Goal: Information Seeking & Learning: Learn about a topic

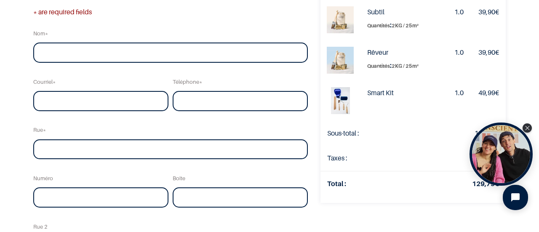
scroll to position [76, 0]
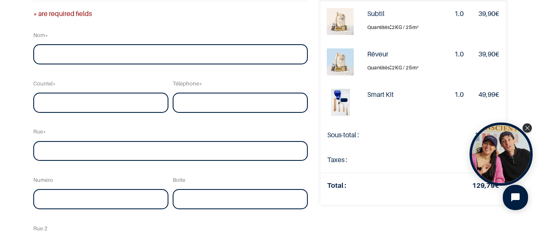
click at [327, 19] on img at bounding box center [340, 21] width 27 height 27
click at [367, 15] on strong "Subtil" at bounding box center [375, 13] width 17 height 8
click at [367, 54] on strong "Rêveur" at bounding box center [377, 54] width 21 height 8
click at [327, 63] on img at bounding box center [340, 61] width 27 height 27
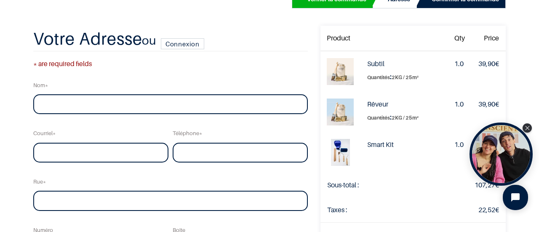
scroll to position [0, 0]
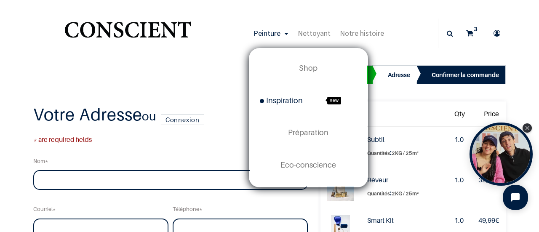
click at [279, 104] on span "Inspiration" at bounding box center [281, 100] width 43 height 9
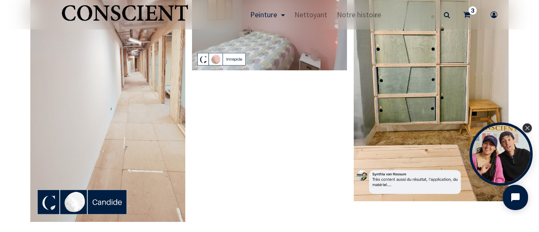
scroll to position [1721, 0]
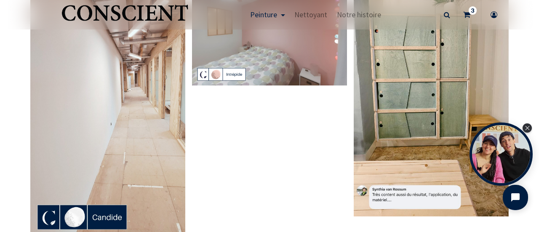
click at [86, 194] on img at bounding box center [107, 100] width 155 height 276
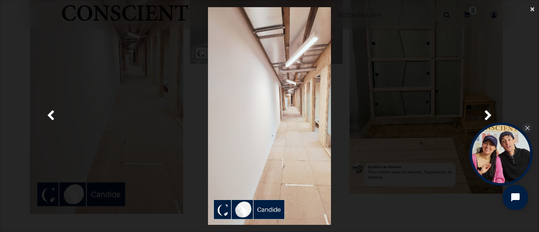
click at [533, 11] on span "×" at bounding box center [532, 8] width 4 height 11
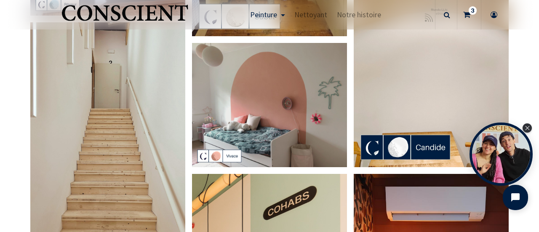
scroll to position [0, 0]
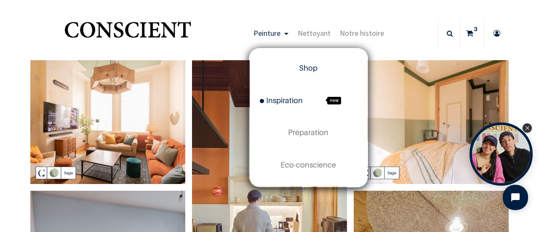
click at [299, 64] on span "Shop" at bounding box center [308, 68] width 19 height 9
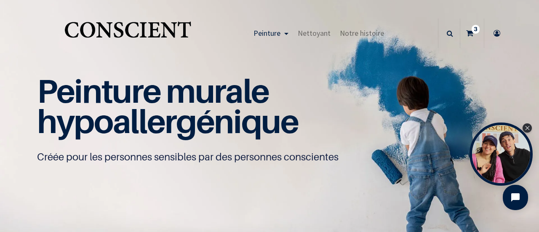
scroll to position [0, 0]
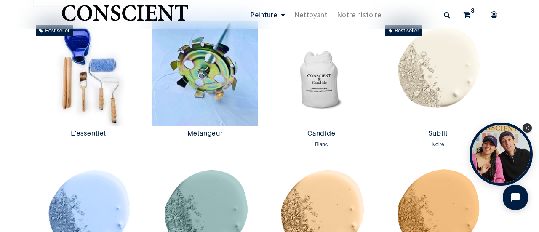
scroll to position [449, 0]
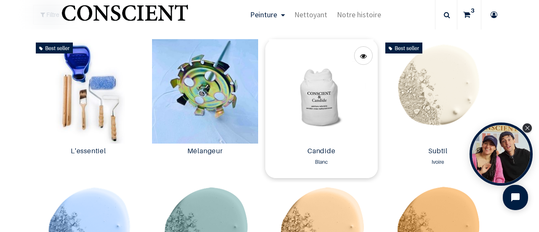
click at [325, 99] on img at bounding box center [321, 91] width 112 height 104
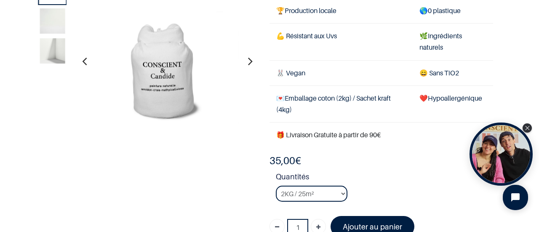
scroll to position [96, 0]
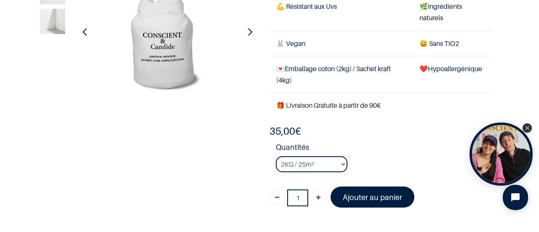
click at [252, 32] on button "button" at bounding box center [250, 31] width 13 height 31
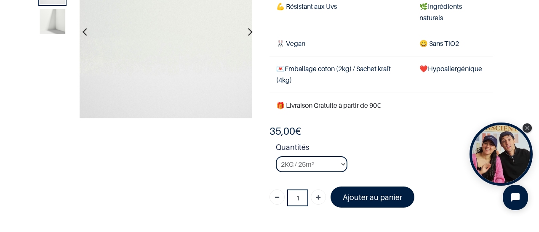
click at [252, 32] on button "button" at bounding box center [250, 31] width 13 height 31
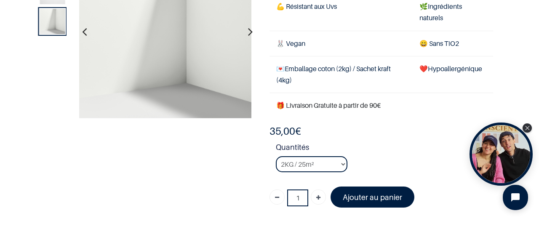
click at [88, 31] on button "button" at bounding box center [84, 31] width 13 height 31
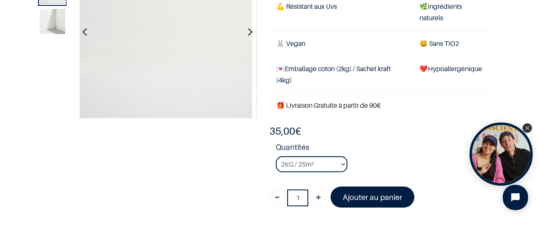
click at [88, 31] on button "button" at bounding box center [84, 31] width 13 height 31
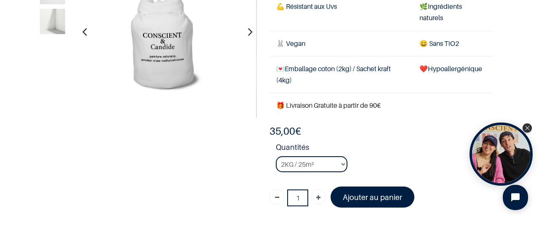
click at [88, 31] on button "button" at bounding box center [84, 31] width 13 height 31
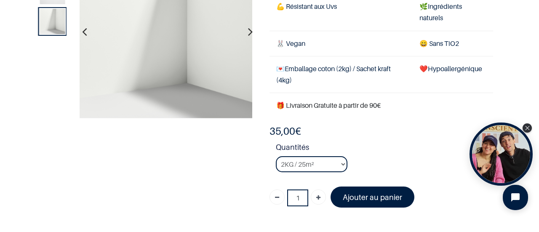
click at [88, 31] on button "button" at bounding box center [84, 31] width 13 height 31
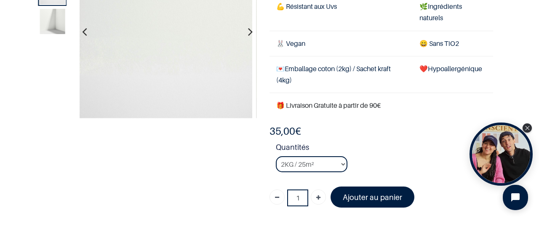
click at [88, 31] on button "button" at bounding box center [84, 31] width 13 height 31
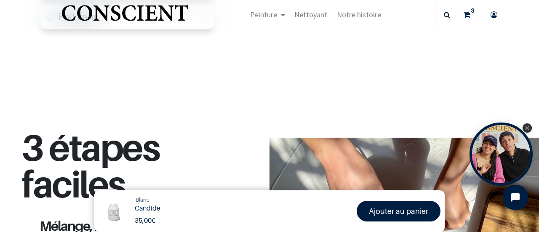
scroll to position [843, 0]
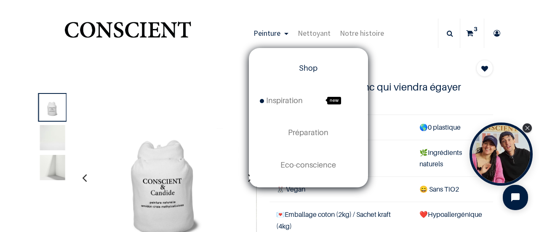
click at [303, 78] on link "Shop" at bounding box center [309, 68] width 118 height 32
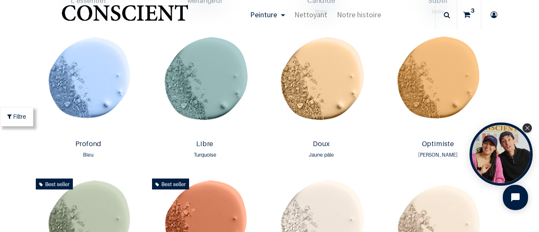
scroll to position [567, 0]
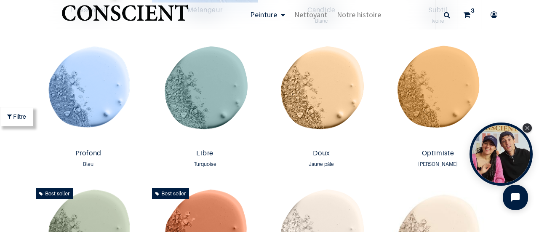
drag, startPoint x: 532, startPoint y: 56, endPoint x: 535, endPoint y: 52, distance: 4.8
click at [535, 52] on div "True Peinture Shop new 0" at bounding box center [269, 116] width 539 height 232
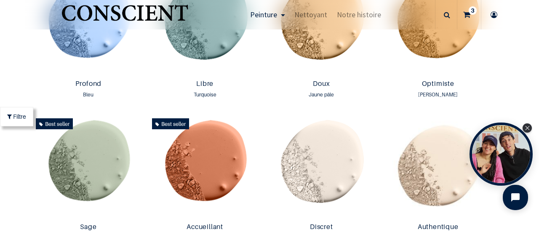
scroll to position [632, 0]
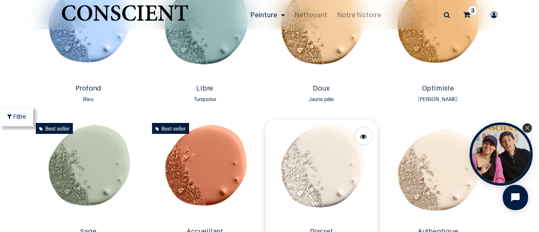
click at [316, 141] on img at bounding box center [321, 172] width 112 height 104
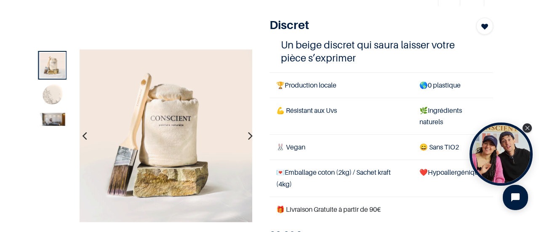
scroll to position [45, 0]
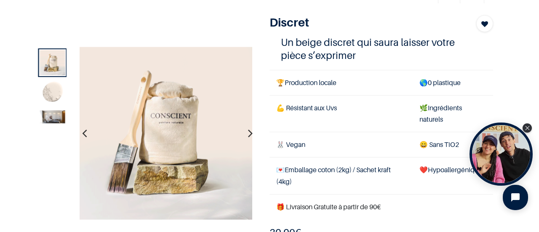
click at [249, 131] on icon "button" at bounding box center [250, 133] width 5 height 23
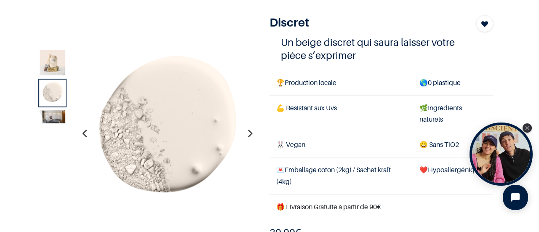
click at [249, 131] on icon "button" at bounding box center [250, 133] width 5 height 23
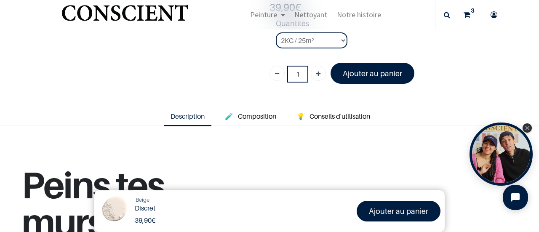
scroll to position [225, 0]
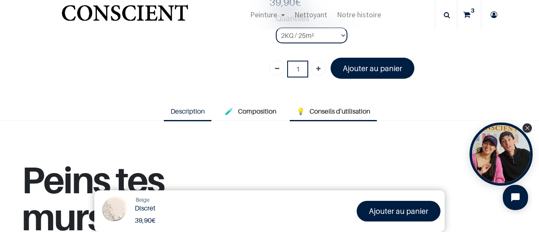
click at [318, 114] on link "💡 Conseils d'utilisation" at bounding box center [333, 111] width 87 height 19
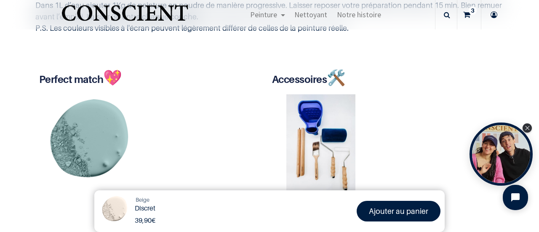
scroll to position [452, 0]
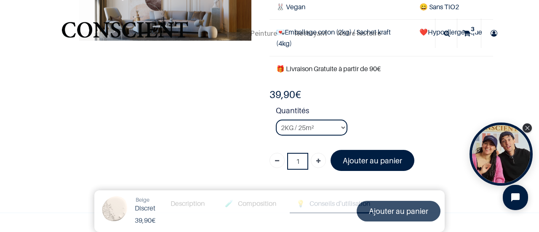
scroll to position [122, 0]
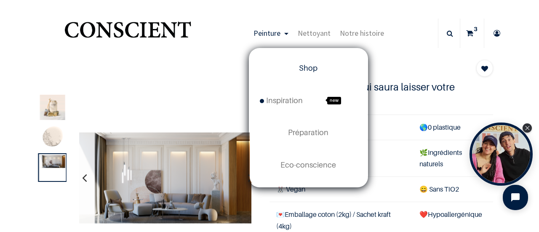
click at [300, 60] on link "Shop" at bounding box center [309, 68] width 118 height 32
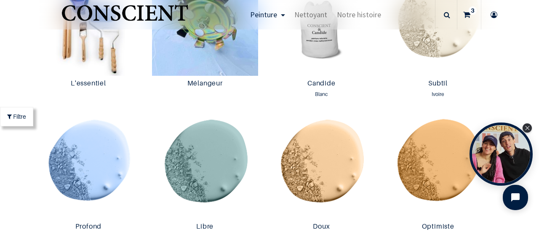
scroll to position [490, 0]
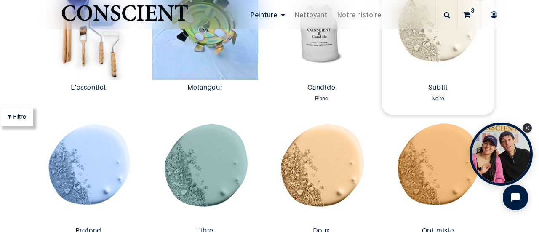
click at [407, 43] on img at bounding box center [438, 28] width 112 height 104
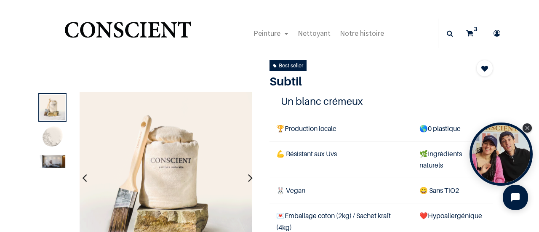
click at [248, 177] on icon "button" at bounding box center [250, 177] width 5 height 23
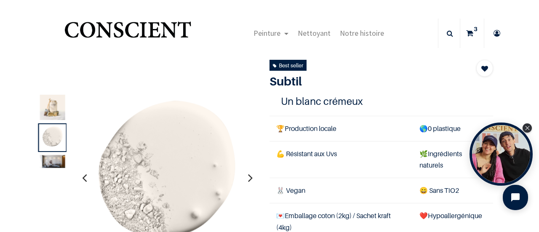
click at [248, 177] on icon "button" at bounding box center [250, 177] width 5 height 23
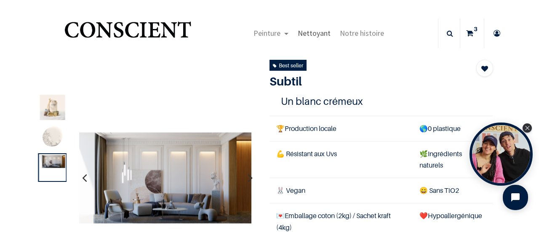
click at [309, 32] on span "Nettoyant" at bounding box center [314, 33] width 33 height 10
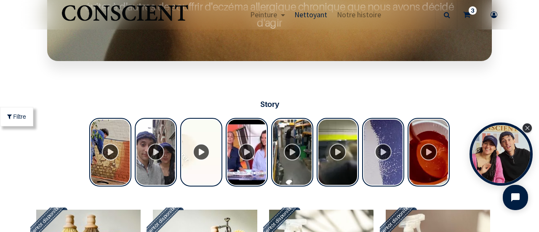
scroll to position [666, 0]
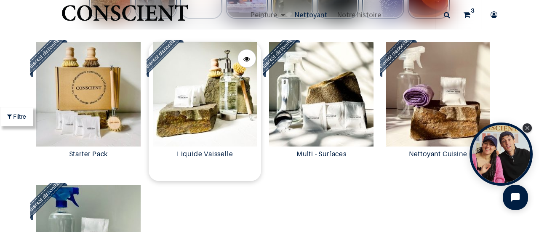
click at [236, 126] on img at bounding box center [205, 94] width 112 height 104
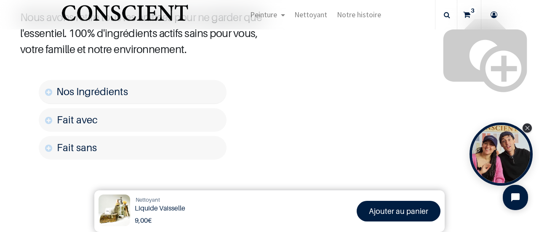
scroll to position [644, 0]
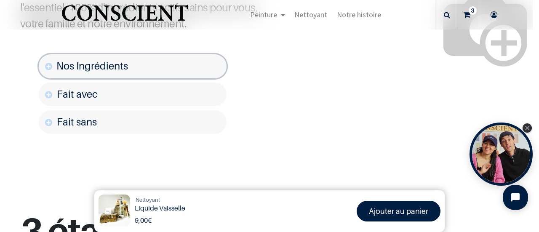
click at [174, 58] on link "Nos Ingrédients" at bounding box center [133, 66] width 188 height 24
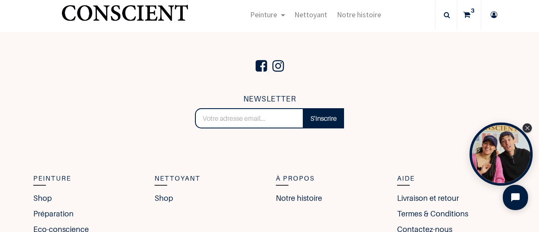
scroll to position [1652, 0]
